Goal: Task Accomplishment & Management: Manage account settings

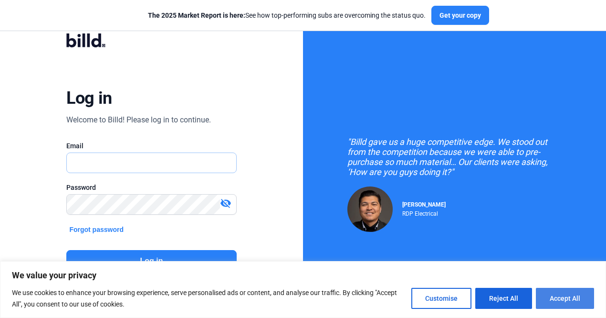
type input "[EMAIL_ADDRESS][DOMAIN_NAME]"
click at [550, 299] on button "Accept All" at bounding box center [565, 297] width 58 height 21
checkbox input "true"
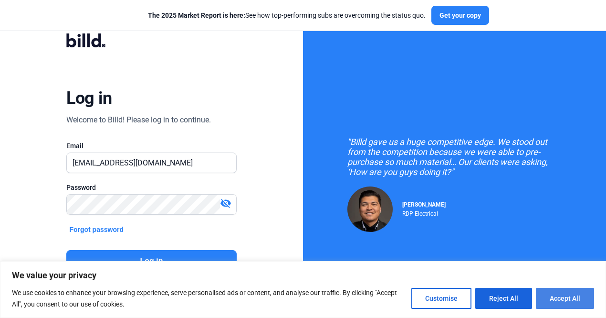
checkbox input "true"
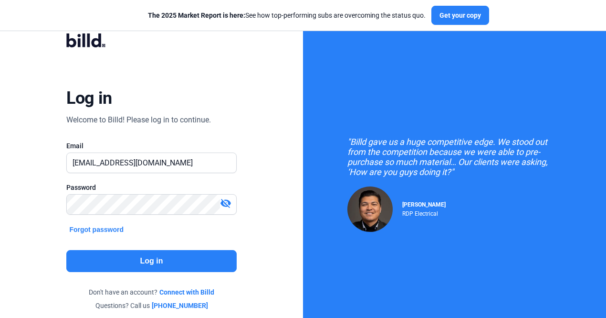
click at [130, 261] on button "Log in" at bounding box center [151, 261] width 170 height 22
